Goal: Task Accomplishment & Management: Manage account settings

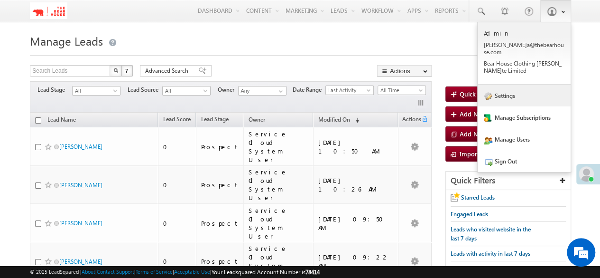
click at [514, 84] on link "Settings" at bounding box center [524, 95] width 93 height 22
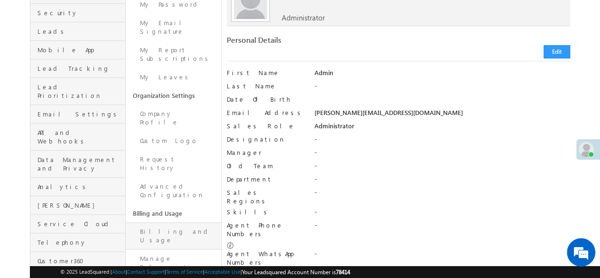
scroll to position [142, 0]
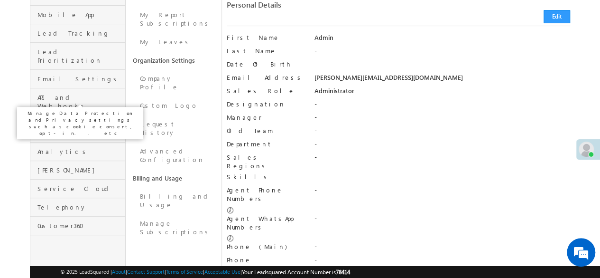
click at [69, 120] on span "Data Management and Privacy" at bounding box center [79, 128] width 85 height 17
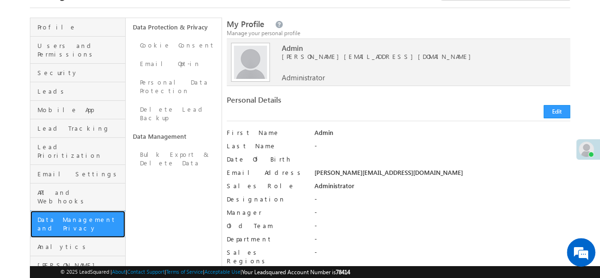
scroll to position [0, 0]
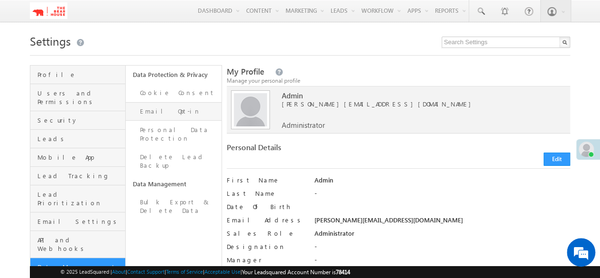
click at [176, 114] on link "Email Opt-in" at bounding box center [173, 111] width 95 height 19
click at [152, 111] on link "Email Opt-in" at bounding box center [173, 111] width 95 height 19
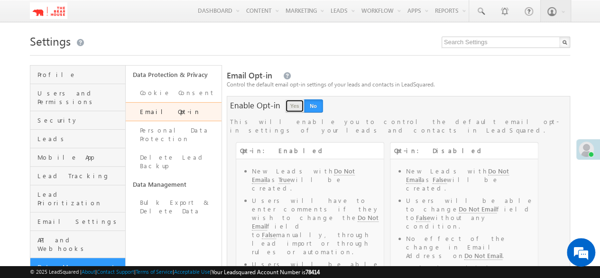
click at [294, 107] on button "Yes" at bounding box center [294, 105] width 19 height 13
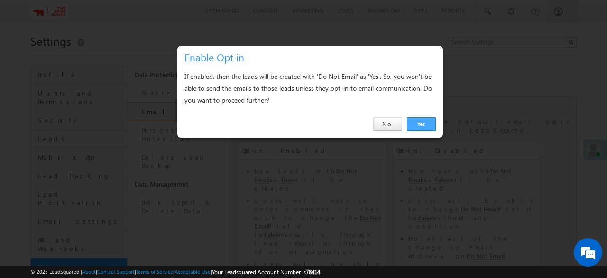
click at [427, 122] on link "Yes" at bounding box center [421, 123] width 29 height 13
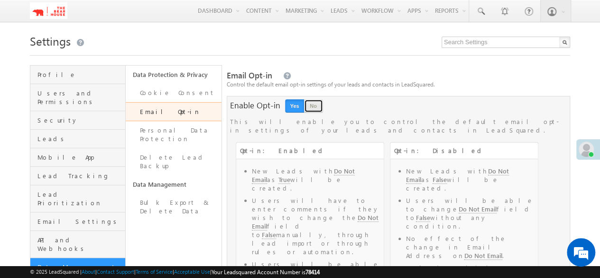
click at [316, 112] on button "No" at bounding box center [313, 105] width 19 height 13
click at [289, 106] on button "Yes" at bounding box center [294, 105] width 19 height 13
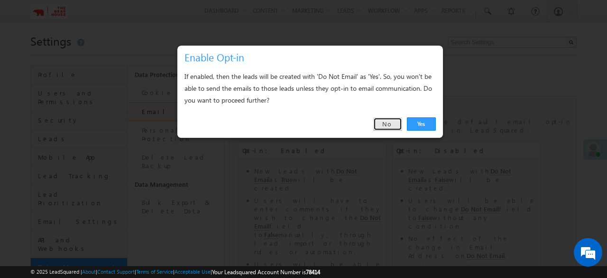
click at [387, 124] on link "No" at bounding box center [387, 123] width 29 height 13
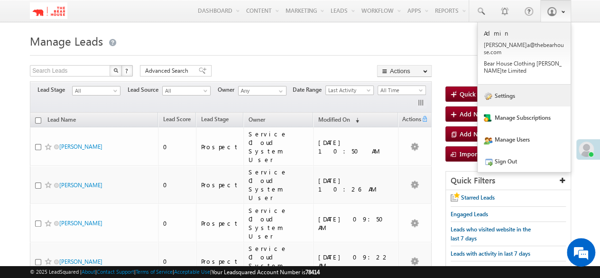
click at [508, 87] on link "Settings" at bounding box center [524, 95] width 93 height 22
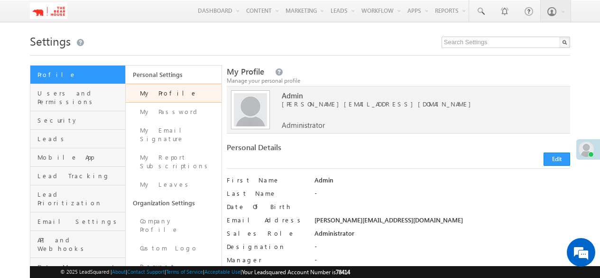
scroll to position [142, 0]
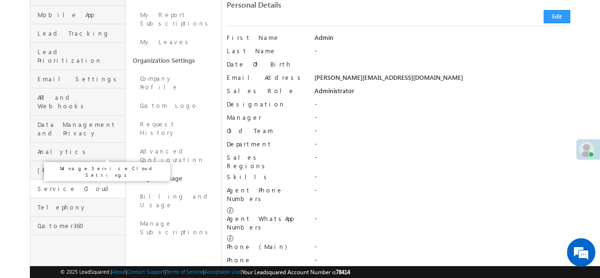
click at [59, 184] on span "Service Cloud" at bounding box center [79, 188] width 85 height 9
